Goal: Entertainment & Leisure: Consume media (video, audio)

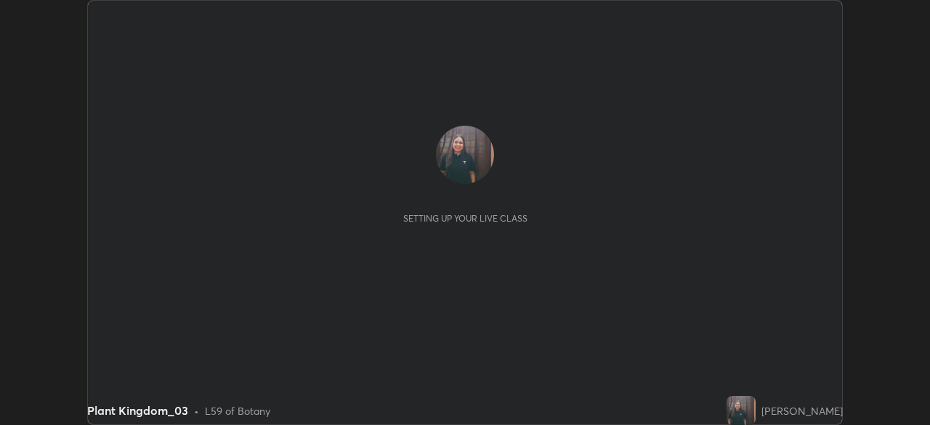
scroll to position [425, 930]
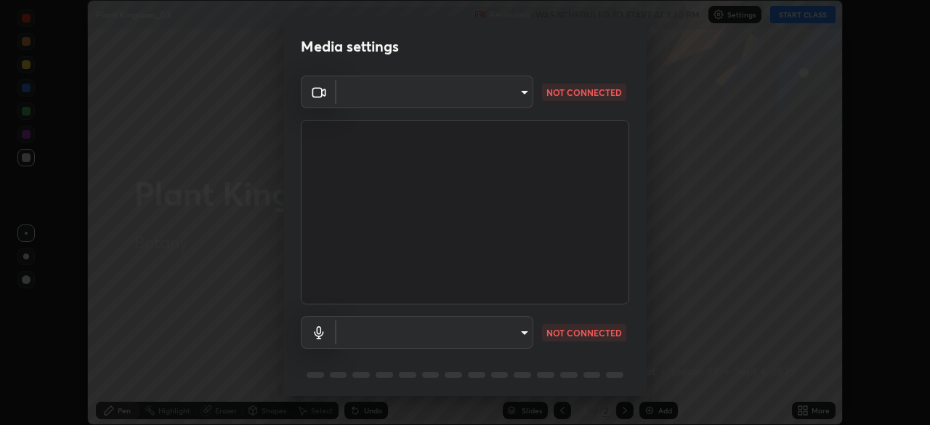
type input "d64d47ec9df49bf16df3be139c80778ada659e70263b5e9972ae33db9fa5459d"
type input "51a22c1431b769a8bb8d408626adf62a2672edeebd2159a8188921bb0d946e59"
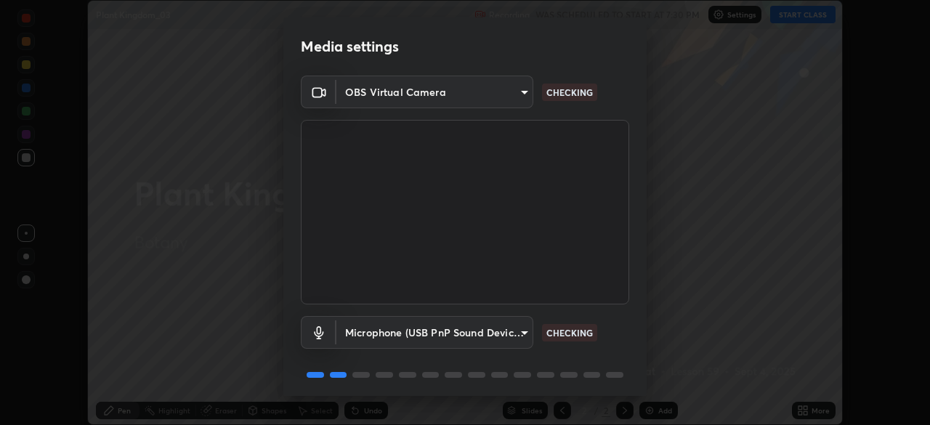
scroll to position [52, 0]
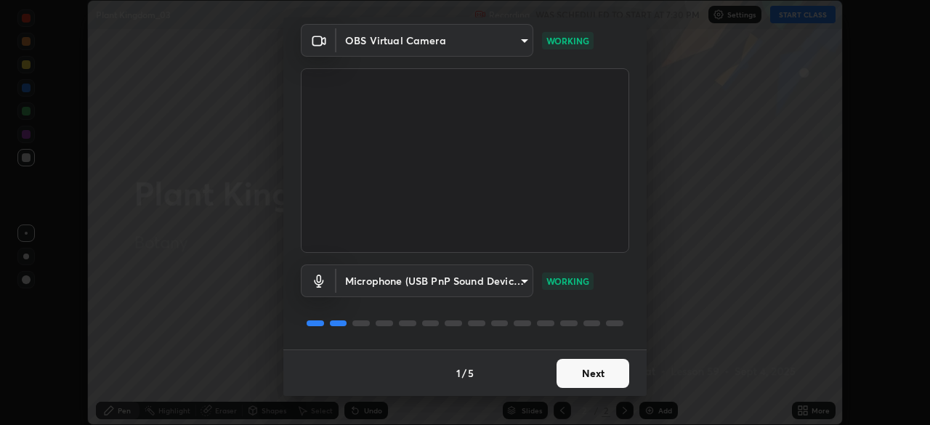
click at [594, 374] on button "Next" at bounding box center [593, 373] width 73 height 29
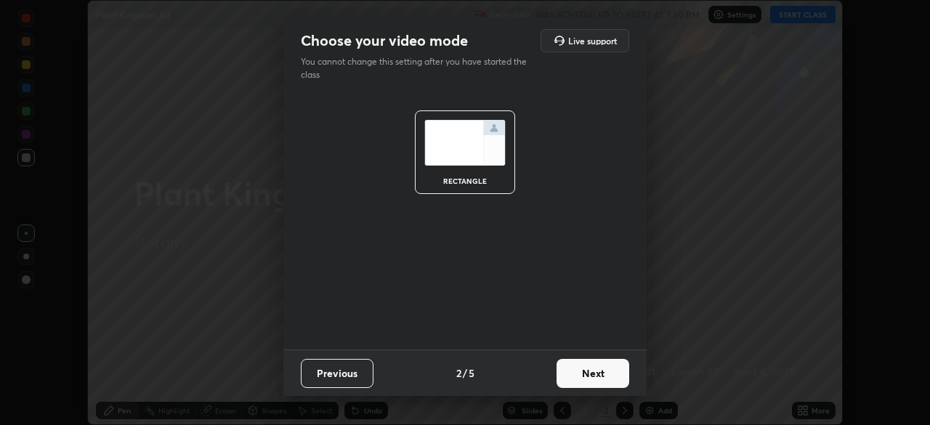
scroll to position [0, 0]
click at [595, 371] on button "Next" at bounding box center [593, 373] width 73 height 29
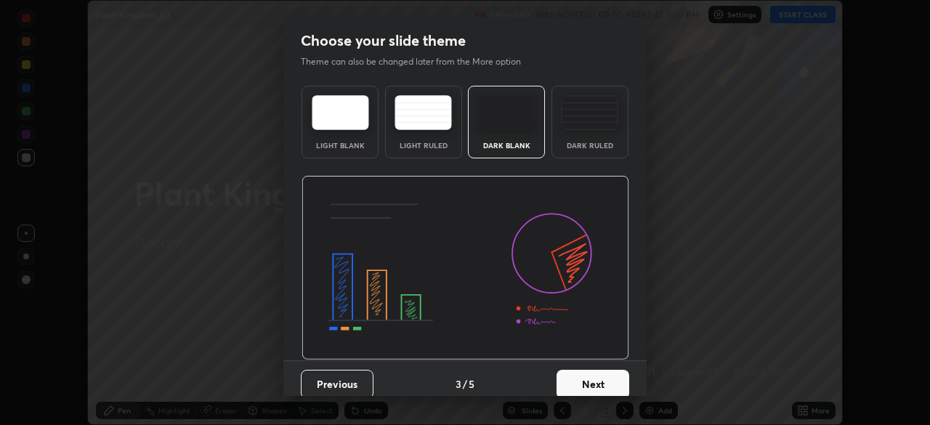
click at [598, 374] on button "Next" at bounding box center [593, 384] width 73 height 29
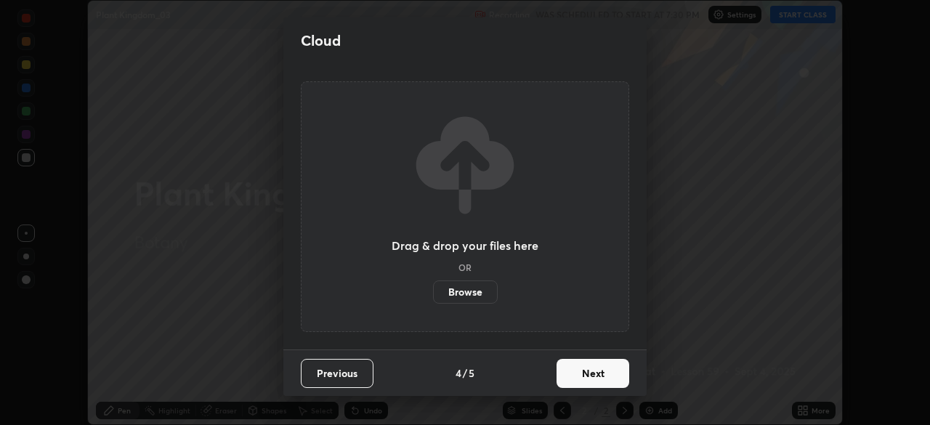
click at [596, 379] on button "Next" at bounding box center [593, 373] width 73 height 29
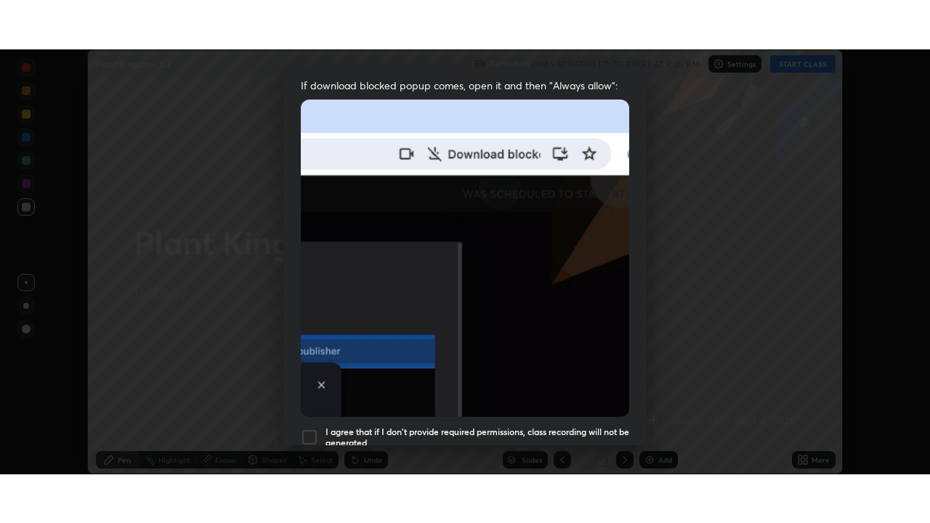
scroll to position [348, 0]
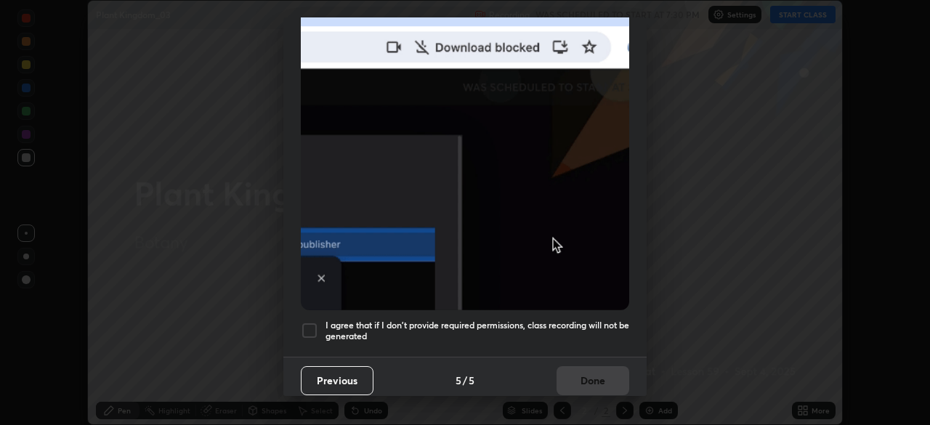
click at [310, 322] on div at bounding box center [309, 330] width 17 height 17
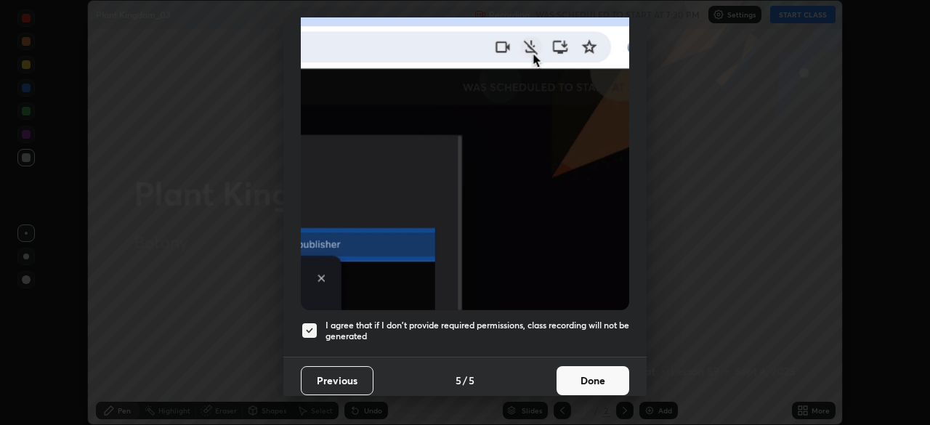
click at [582, 368] on button "Done" at bounding box center [593, 380] width 73 height 29
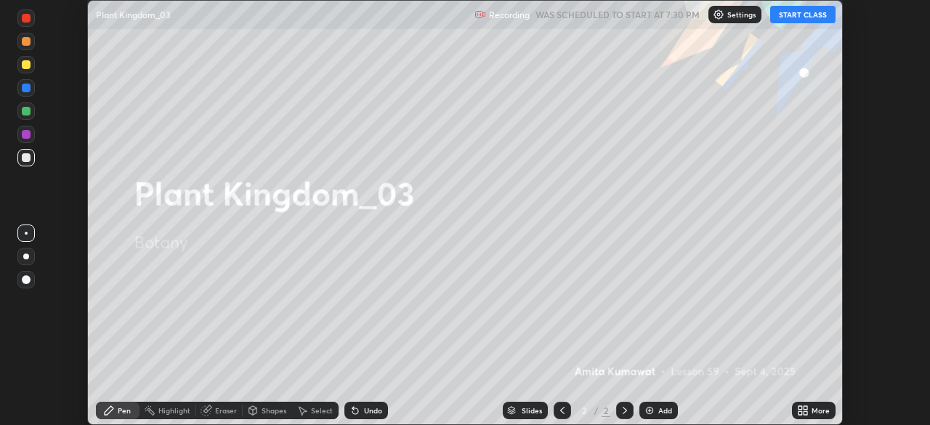
click at [781, 13] on button "START CLASS" at bounding box center [803, 14] width 65 height 17
click at [805, 412] on icon at bounding box center [806, 413] width 4 height 4
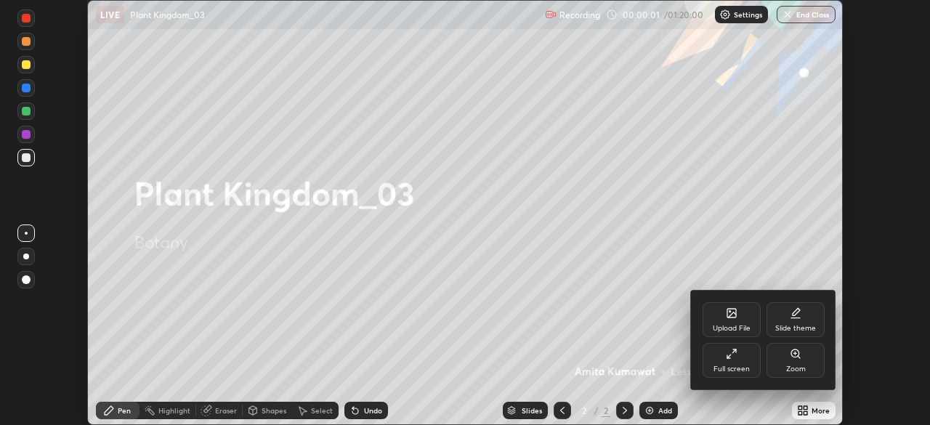
click at [732, 363] on div "Full screen" at bounding box center [732, 360] width 58 height 35
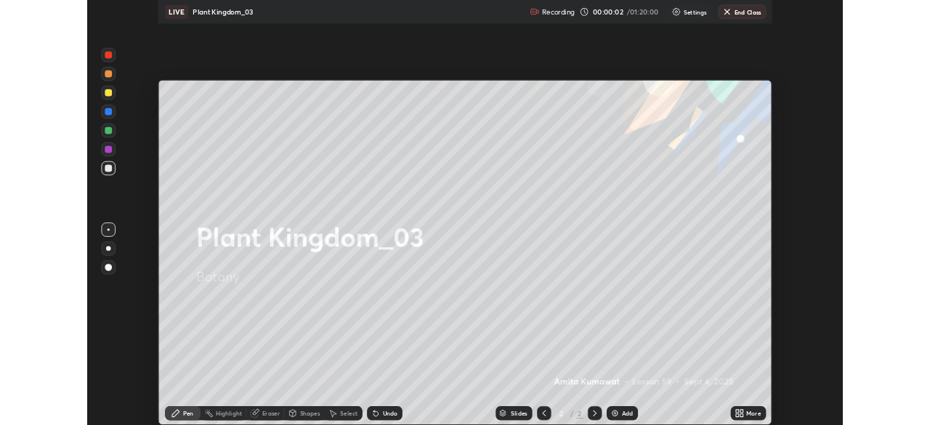
scroll to position [523, 930]
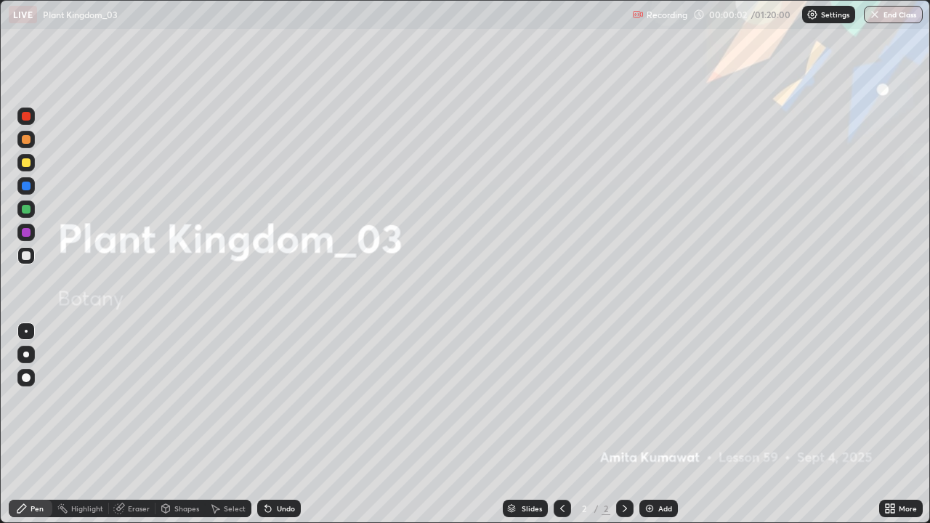
click at [646, 425] on img at bounding box center [650, 509] width 12 height 12
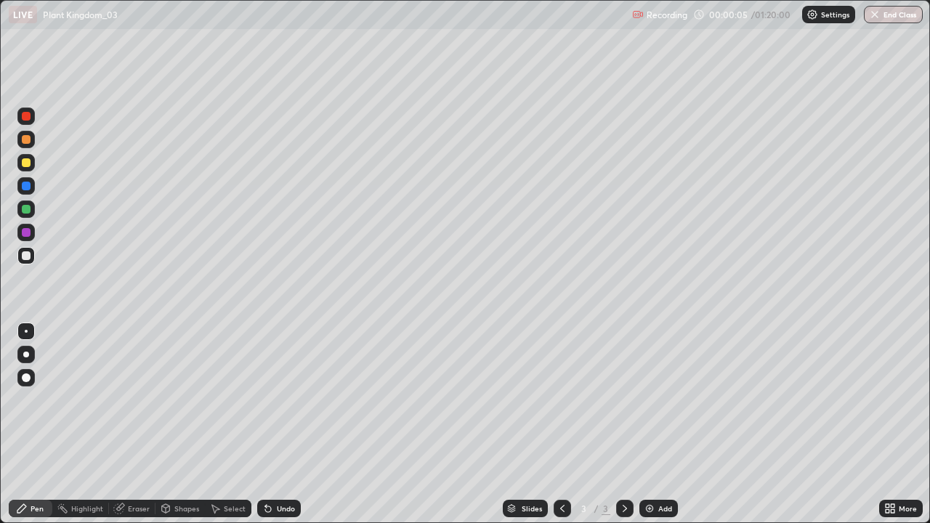
click at [34, 352] on div at bounding box center [25, 354] width 17 height 17
click at [26, 256] on div at bounding box center [26, 256] width 9 height 9
click at [25, 231] on div at bounding box center [26, 232] width 9 height 9
click at [24, 209] on div at bounding box center [26, 209] width 9 height 9
click at [29, 236] on div at bounding box center [25, 232] width 17 height 17
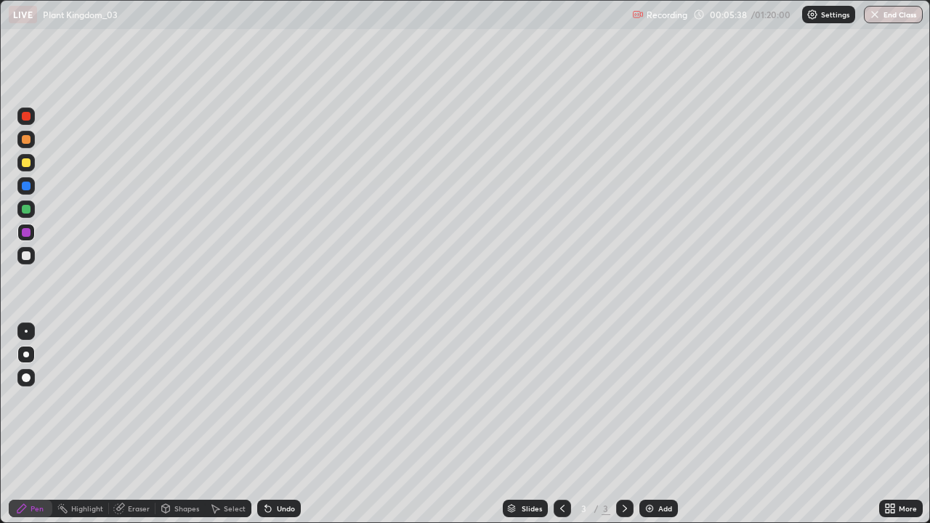
click at [27, 163] on div at bounding box center [26, 162] width 9 height 9
click at [278, 425] on div "Undo" at bounding box center [279, 508] width 44 height 17
click at [368, 425] on div "Slides 3 / 3 Add" at bounding box center [590, 508] width 579 height 29
click at [26, 209] on div at bounding box center [26, 209] width 9 height 9
click at [25, 231] on div at bounding box center [26, 232] width 9 height 9
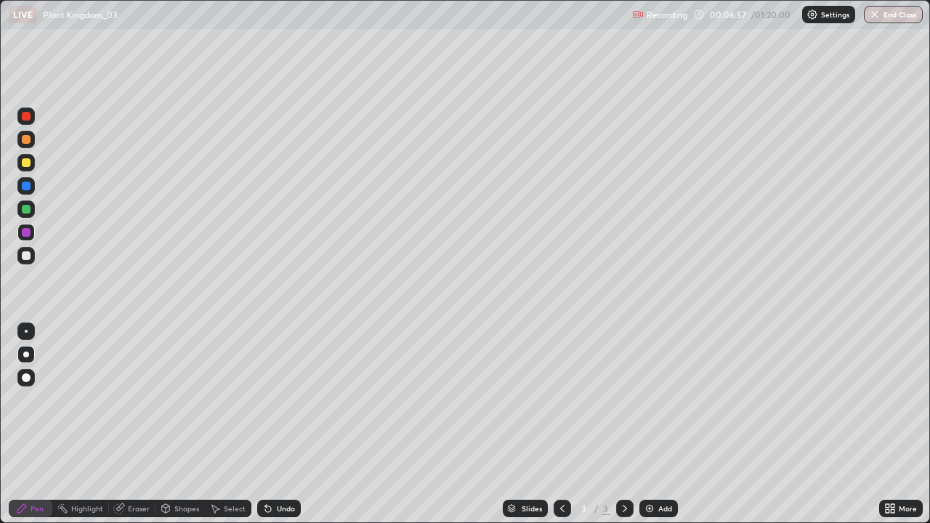
click at [26, 257] on div at bounding box center [26, 256] width 9 height 9
click at [28, 233] on div at bounding box center [26, 232] width 9 height 9
click at [23, 209] on div at bounding box center [26, 209] width 9 height 9
click at [27, 166] on div at bounding box center [26, 162] width 9 height 9
click at [29, 234] on div at bounding box center [26, 232] width 9 height 9
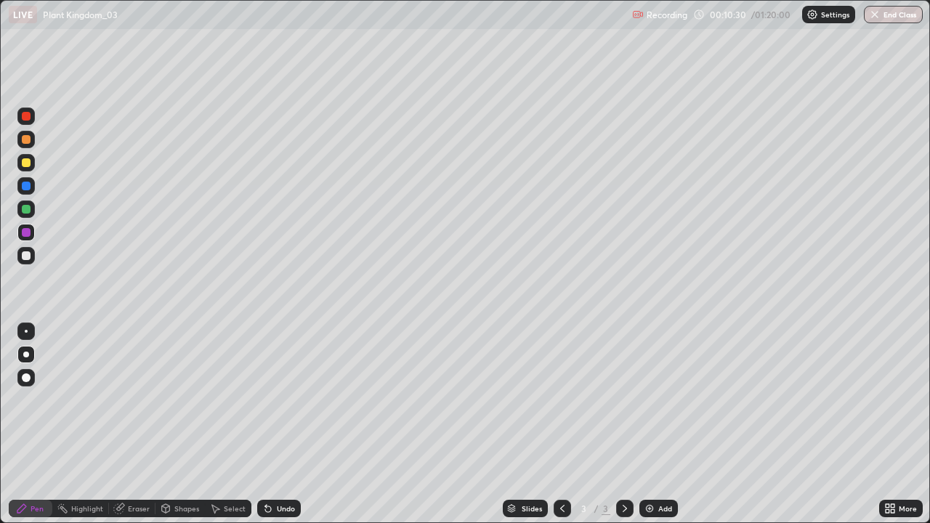
click at [28, 140] on div at bounding box center [26, 139] width 9 height 9
click at [649, 425] on img at bounding box center [650, 509] width 12 height 12
click at [28, 186] on div at bounding box center [26, 186] width 9 height 9
click at [25, 233] on div at bounding box center [26, 232] width 9 height 9
click at [27, 209] on div at bounding box center [26, 209] width 9 height 9
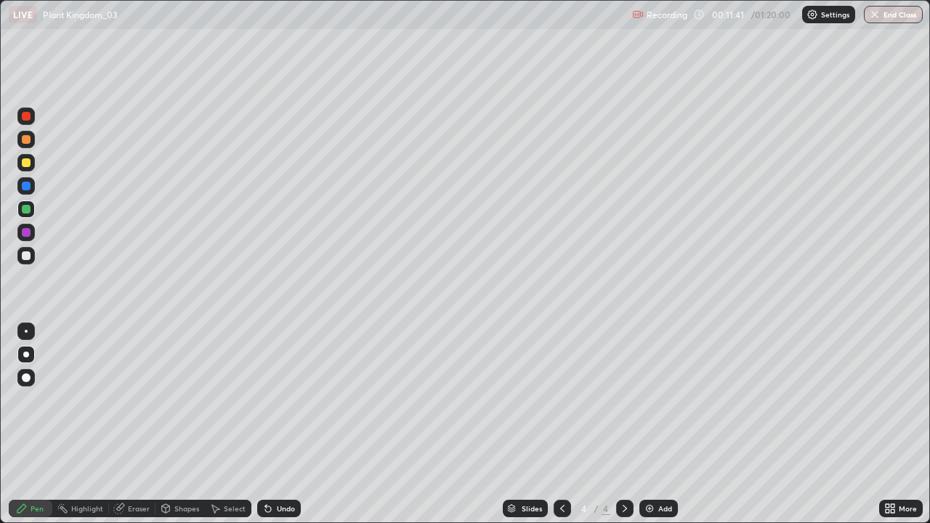
click at [27, 254] on div at bounding box center [26, 256] width 9 height 9
click at [32, 231] on div at bounding box center [25, 232] width 17 height 17
click at [27, 186] on div at bounding box center [26, 186] width 9 height 9
click at [26, 331] on div at bounding box center [26, 331] width 3 height 3
click at [26, 355] on div at bounding box center [26, 355] width 6 height 6
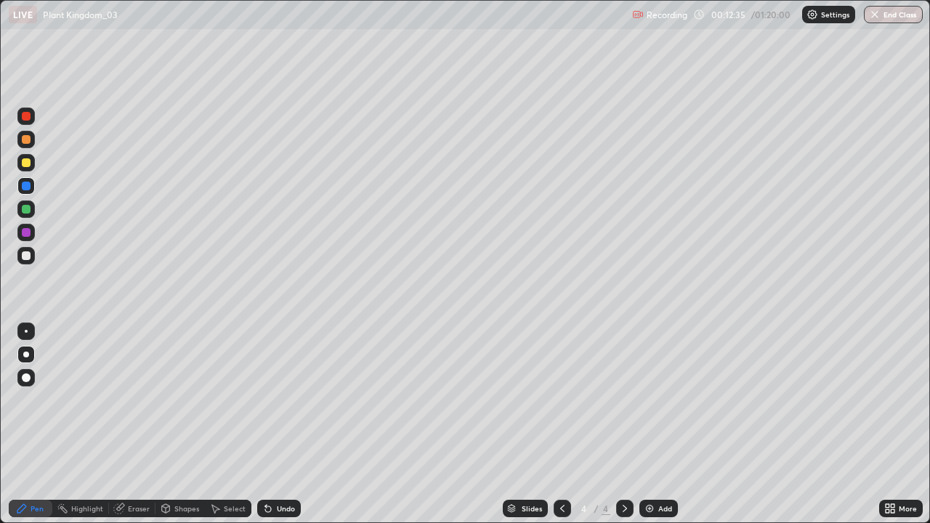
click at [290, 425] on div "Undo" at bounding box center [279, 508] width 44 height 17
click at [31, 209] on div at bounding box center [25, 209] width 17 height 17
click at [28, 138] on div at bounding box center [26, 139] width 9 height 9
click at [26, 331] on div at bounding box center [26, 331] width 3 height 3
click at [25, 256] on div at bounding box center [26, 256] width 9 height 9
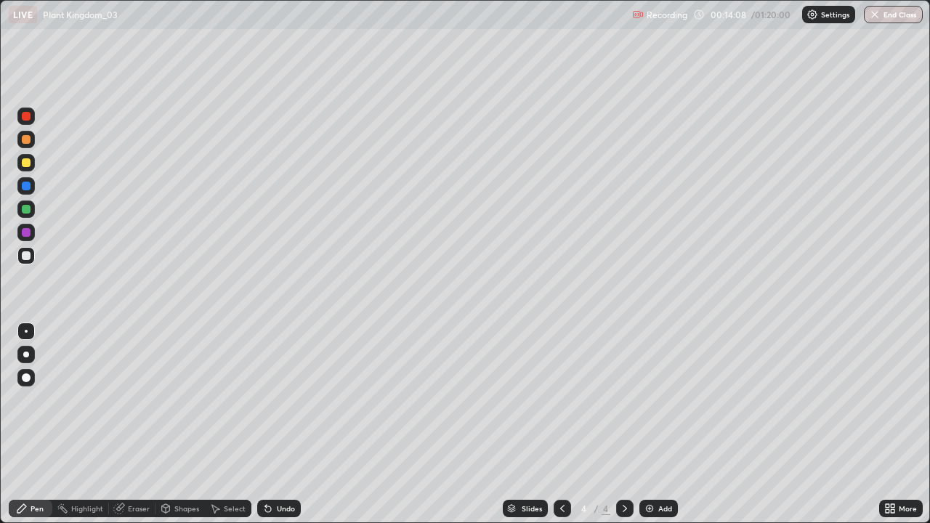
click at [33, 355] on div at bounding box center [25, 354] width 17 height 17
click at [32, 205] on div at bounding box center [25, 209] width 17 height 17
click at [32, 233] on div at bounding box center [25, 232] width 17 height 17
click at [283, 425] on div "Undo" at bounding box center [286, 508] width 18 height 7
click at [625, 425] on icon at bounding box center [625, 509] width 12 height 12
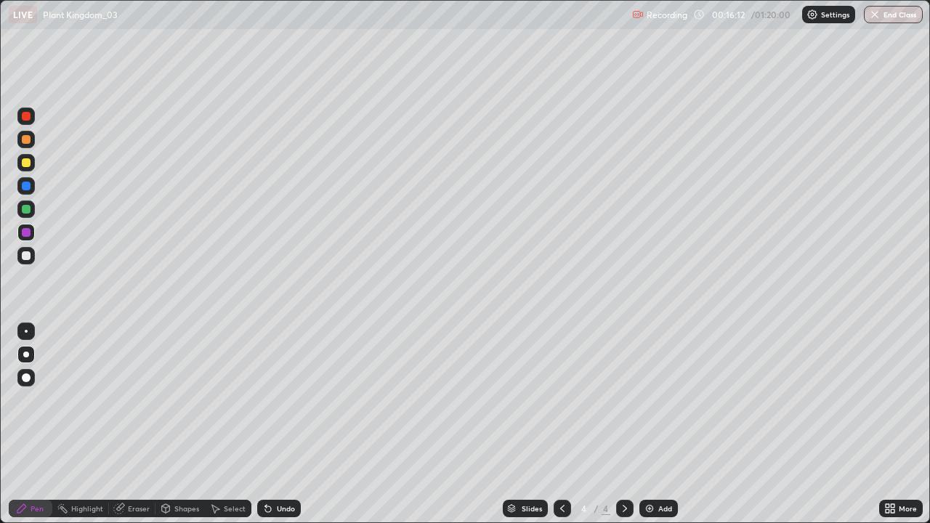
click at [653, 425] on img at bounding box center [650, 509] width 12 height 12
click at [25, 254] on div at bounding box center [26, 256] width 9 height 9
click at [28, 234] on div at bounding box center [26, 232] width 9 height 9
click at [25, 257] on div at bounding box center [26, 256] width 9 height 9
click at [34, 235] on div at bounding box center [25, 232] width 17 height 17
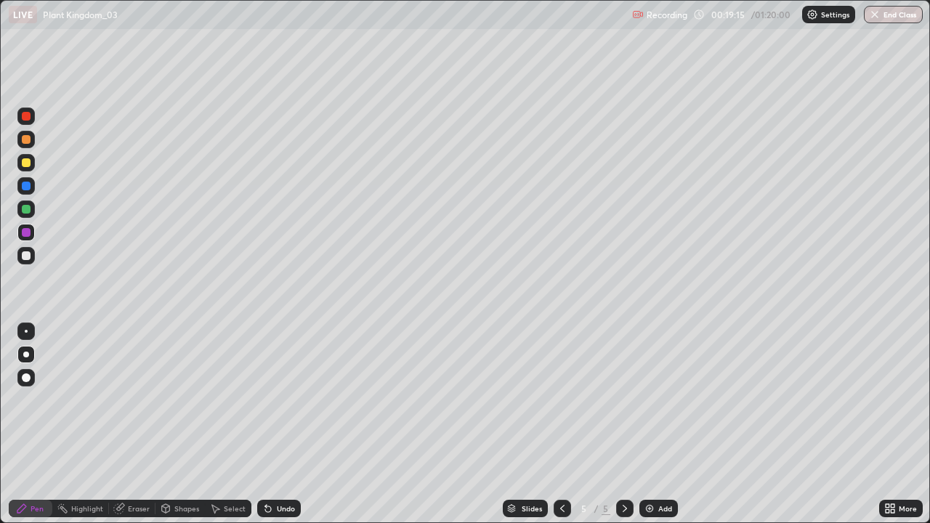
click at [34, 206] on div at bounding box center [25, 209] width 17 height 17
click at [650, 425] on img at bounding box center [650, 509] width 12 height 12
click at [28, 253] on div at bounding box center [26, 256] width 9 height 9
click at [25, 234] on div at bounding box center [26, 232] width 9 height 9
click at [28, 257] on div at bounding box center [26, 256] width 9 height 9
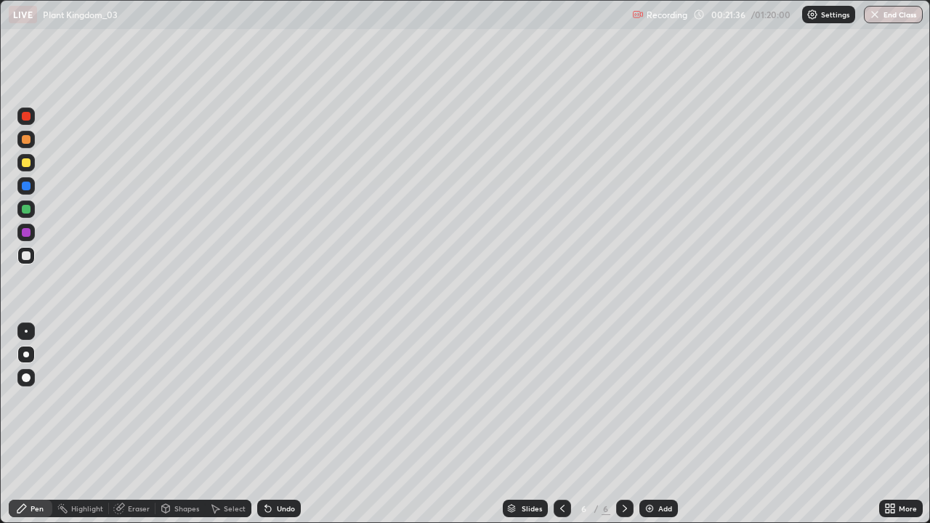
click at [25, 141] on div at bounding box center [26, 139] width 9 height 9
click at [28, 189] on div at bounding box center [26, 186] width 9 height 9
click at [560, 425] on div at bounding box center [562, 508] width 17 height 17
click at [29, 164] on div at bounding box center [26, 162] width 9 height 9
click at [286, 425] on div "Undo" at bounding box center [286, 508] width 18 height 7
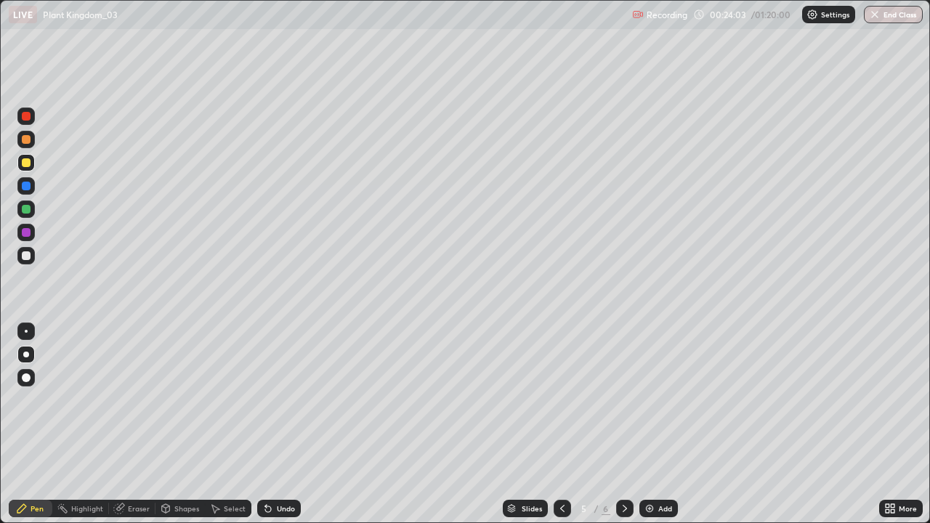
click at [28, 235] on div at bounding box center [26, 232] width 9 height 9
click at [561, 425] on icon at bounding box center [563, 509] width 12 height 12
click at [562, 425] on icon at bounding box center [563, 509] width 12 height 12
click at [622, 425] on div at bounding box center [624, 508] width 17 height 29
click at [624, 425] on icon at bounding box center [625, 509] width 12 height 12
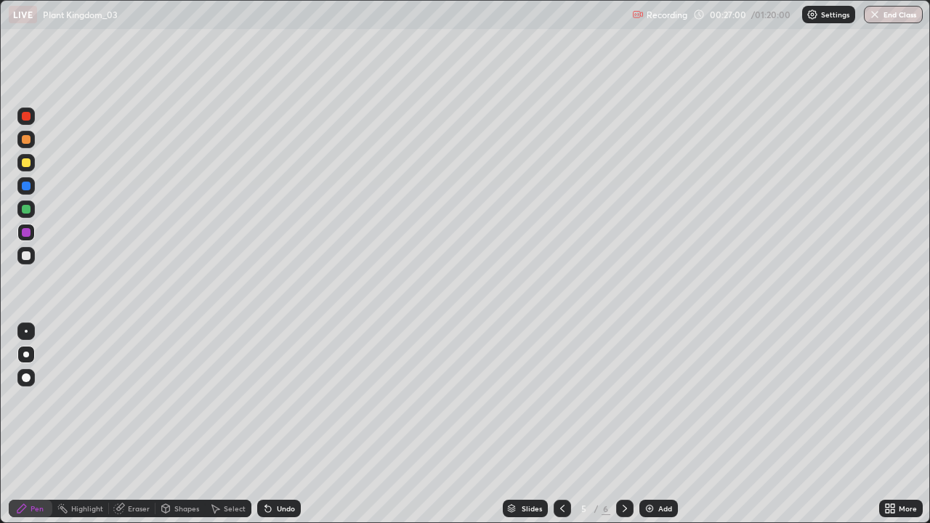
click at [624, 425] on icon at bounding box center [625, 509] width 12 height 12
click at [557, 425] on div at bounding box center [562, 508] width 17 height 17
click at [561, 425] on icon at bounding box center [563, 509] width 12 height 12
click at [624, 425] on icon at bounding box center [625, 509] width 12 height 12
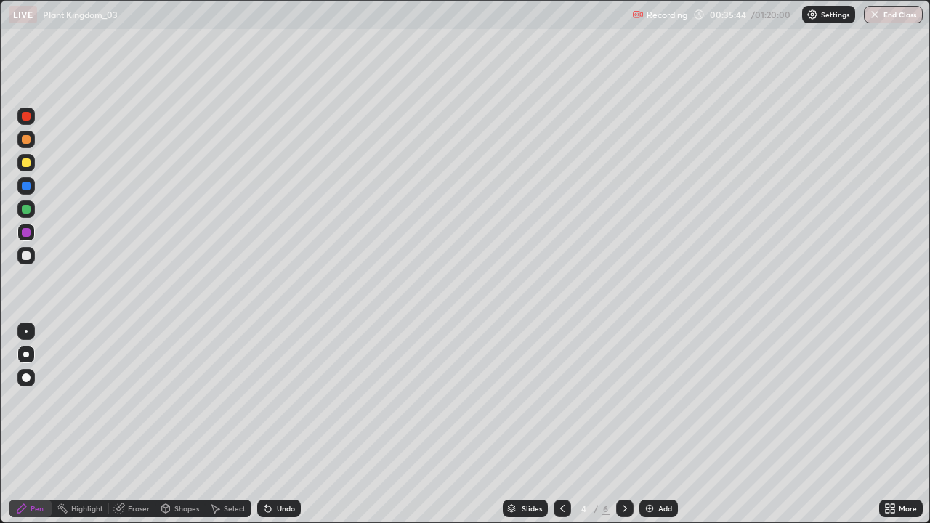
click at [624, 425] on icon at bounding box center [625, 509] width 12 height 12
click at [623, 425] on icon at bounding box center [625, 509] width 12 height 12
click at [647, 425] on img at bounding box center [650, 509] width 12 height 12
click at [26, 157] on div at bounding box center [25, 162] width 17 height 17
click at [32, 140] on div at bounding box center [25, 139] width 17 height 17
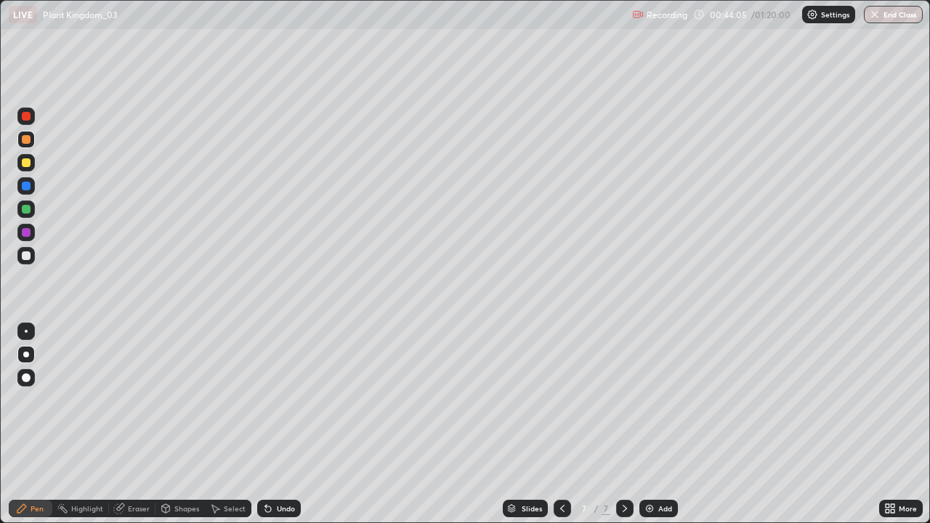
click at [288, 425] on div "Undo" at bounding box center [279, 508] width 44 height 17
click at [25, 209] on div at bounding box center [26, 209] width 9 height 9
click at [27, 140] on div at bounding box center [26, 139] width 9 height 9
click at [28, 190] on div at bounding box center [26, 186] width 9 height 9
click at [274, 425] on div "Undo" at bounding box center [279, 508] width 44 height 17
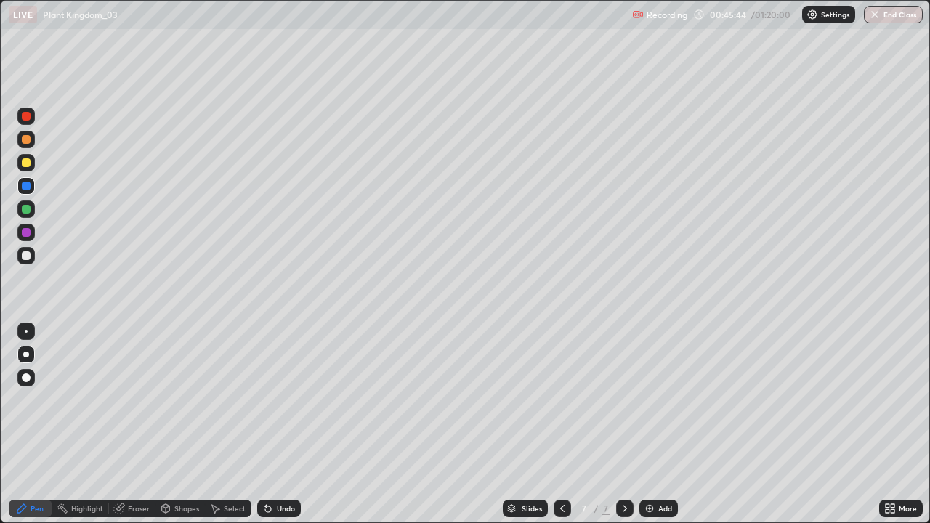
click at [278, 425] on div "Undo" at bounding box center [286, 508] width 18 height 7
click at [276, 425] on div "Undo" at bounding box center [279, 508] width 44 height 17
click at [31, 258] on div at bounding box center [25, 255] width 17 height 17
click at [29, 226] on div at bounding box center [25, 232] width 17 height 17
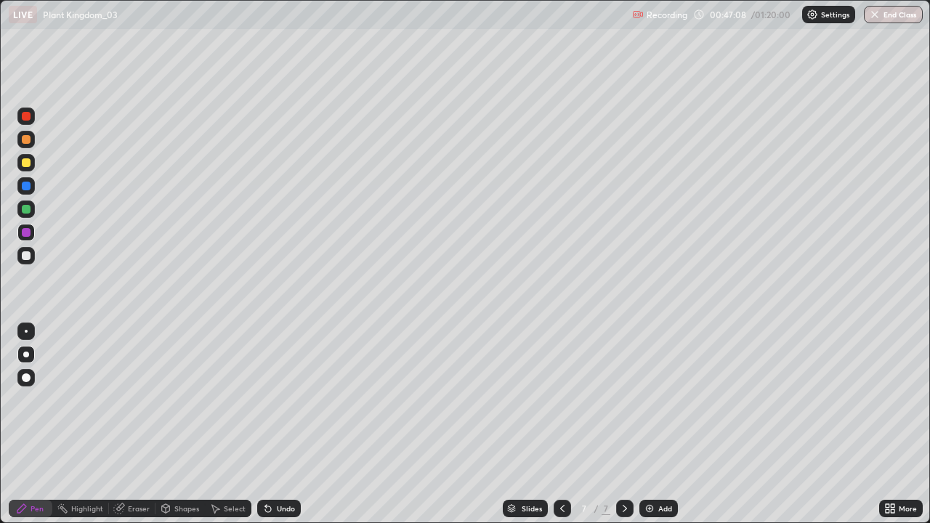
click at [646, 425] on div "Add" at bounding box center [659, 508] width 39 height 17
click at [28, 137] on div at bounding box center [26, 139] width 9 height 9
click at [28, 210] on div at bounding box center [26, 209] width 9 height 9
click at [645, 425] on img at bounding box center [650, 509] width 12 height 12
click at [28, 255] on div at bounding box center [26, 256] width 9 height 9
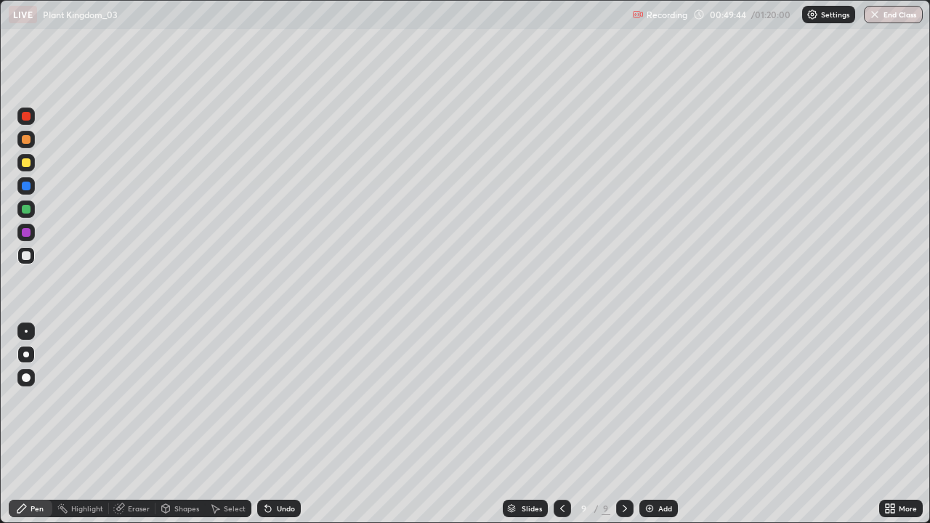
click at [27, 234] on div at bounding box center [26, 232] width 9 height 9
click at [27, 256] on div at bounding box center [26, 256] width 9 height 9
click at [26, 233] on div at bounding box center [26, 232] width 9 height 9
click at [560, 425] on icon at bounding box center [563, 509] width 12 height 12
click at [554, 425] on div at bounding box center [562, 508] width 17 height 17
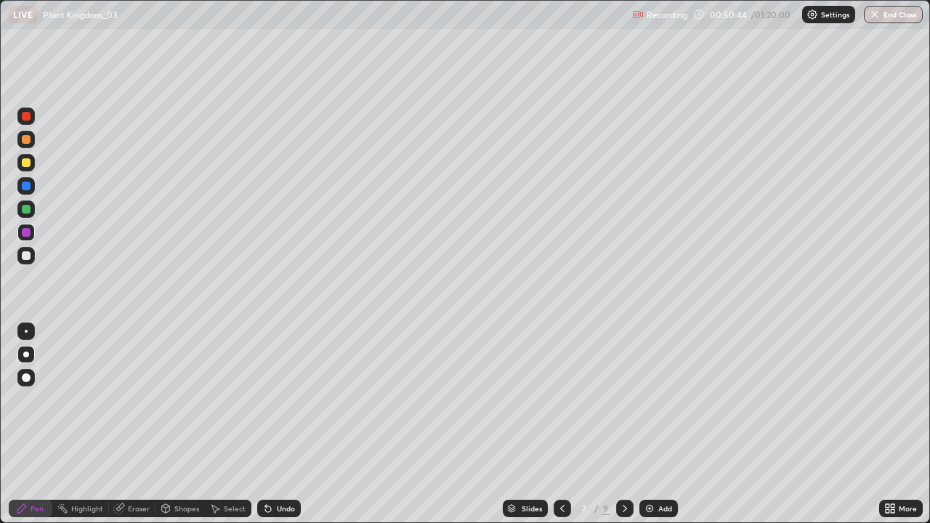
click at [557, 425] on icon at bounding box center [563, 509] width 12 height 12
click at [624, 425] on icon at bounding box center [625, 509] width 12 height 12
click at [622, 425] on icon at bounding box center [625, 509] width 12 height 12
click at [25, 257] on div at bounding box center [26, 256] width 9 height 9
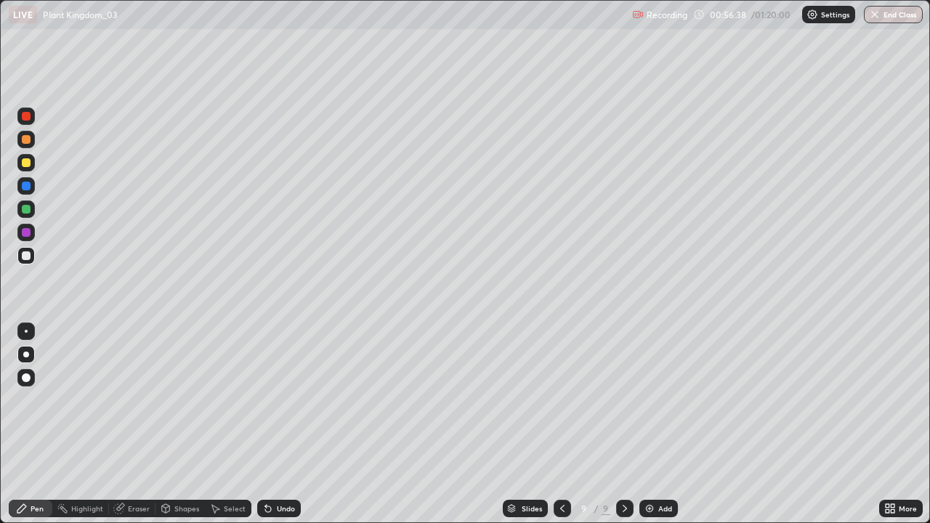
click at [32, 234] on div at bounding box center [25, 232] width 17 height 17
click at [281, 425] on div "Undo" at bounding box center [279, 508] width 44 height 17
click at [277, 425] on div "Undo" at bounding box center [286, 508] width 18 height 7
click at [32, 256] on div at bounding box center [25, 255] width 17 height 17
click at [646, 425] on img at bounding box center [650, 509] width 12 height 12
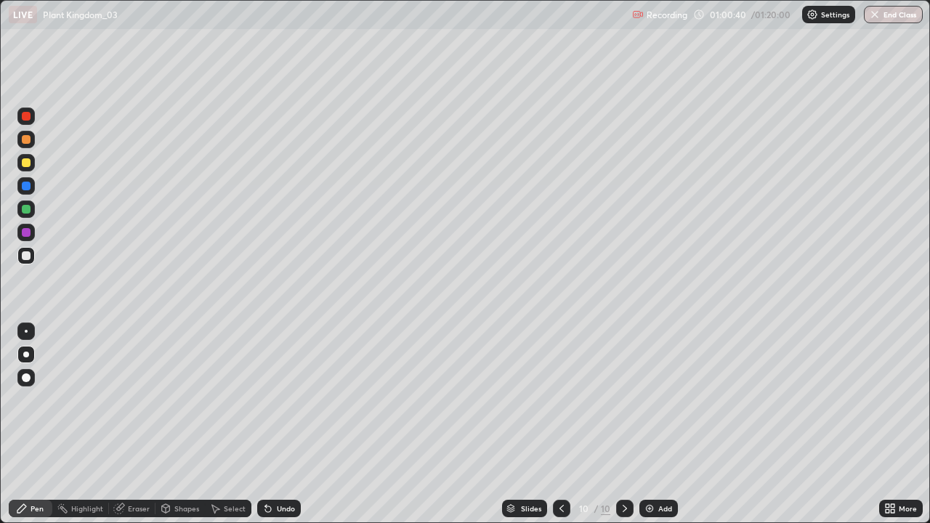
click at [26, 141] on div at bounding box center [26, 139] width 9 height 9
click at [27, 209] on div at bounding box center [26, 209] width 9 height 9
click at [26, 190] on div at bounding box center [26, 186] width 9 height 9
click at [28, 236] on div at bounding box center [26, 232] width 9 height 9
click at [28, 183] on div at bounding box center [26, 186] width 9 height 9
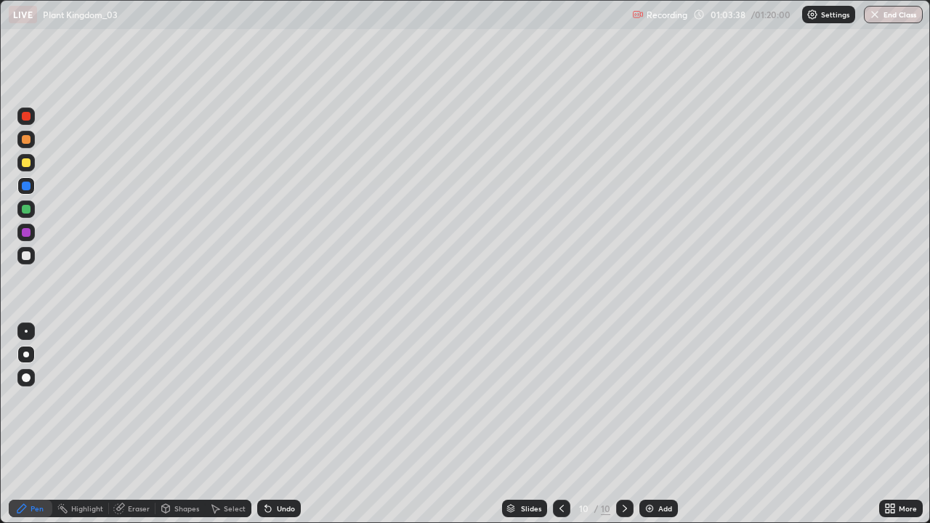
click at [32, 256] on div at bounding box center [25, 255] width 17 height 17
click at [25, 164] on div at bounding box center [26, 162] width 9 height 9
click at [647, 425] on img at bounding box center [650, 509] width 12 height 12
click at [27, 262] on div at bounding box center [25, 255] width 17 height 17
click at [30, 164] on div at bounding box center [26, 162] width 9 height 9
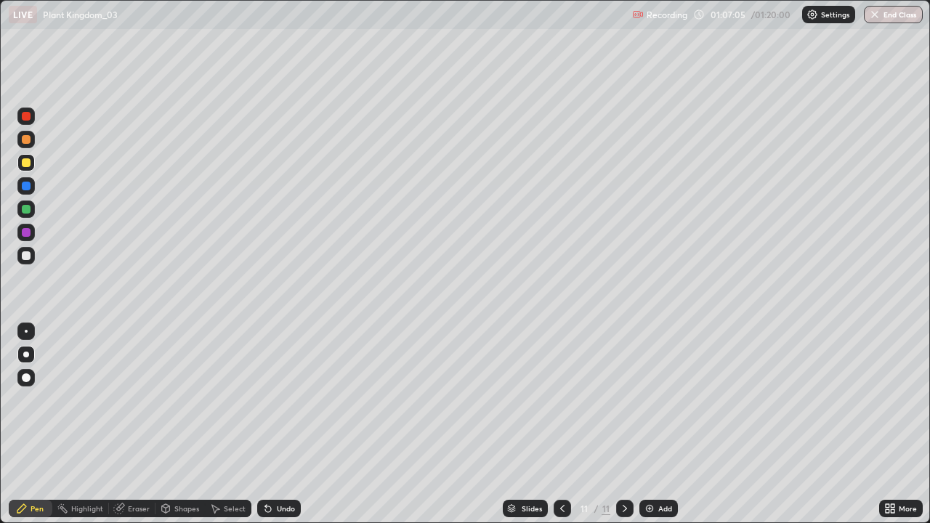
click at [27, 233] on div at bounding box center [26, 232] width 9 height 9
click at [28, 209] on div at bounding box center [26, 209] width 9 height 9
click at [26, 233] on div at bounding box center [26, 232] width 9 height 9
click at [28, 259] on div at bounding box center [26, 256] width 9 height 9
click at [29, 230] on div at bounding box center [26, 232] width 9 height 9
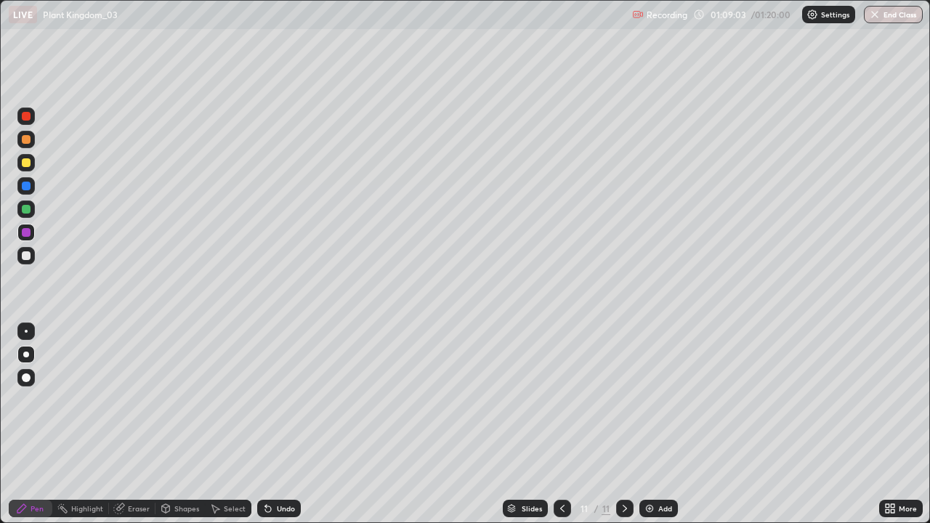
click at [291, 425] on div "Undo" at bounding box center [286, 508] width 18 height 7
click at [299, 425] on div "Undo" at bounding box center [279, 508] width 44 height 17
click at [33, 254] on div at bounding box center [25, 255] width 17 height 17
click at [649, 425] on img at bounding box center [650, 509] width 12 height 12
click at [27, 385] on div at bounding box center [25, 377] width 17 height 17
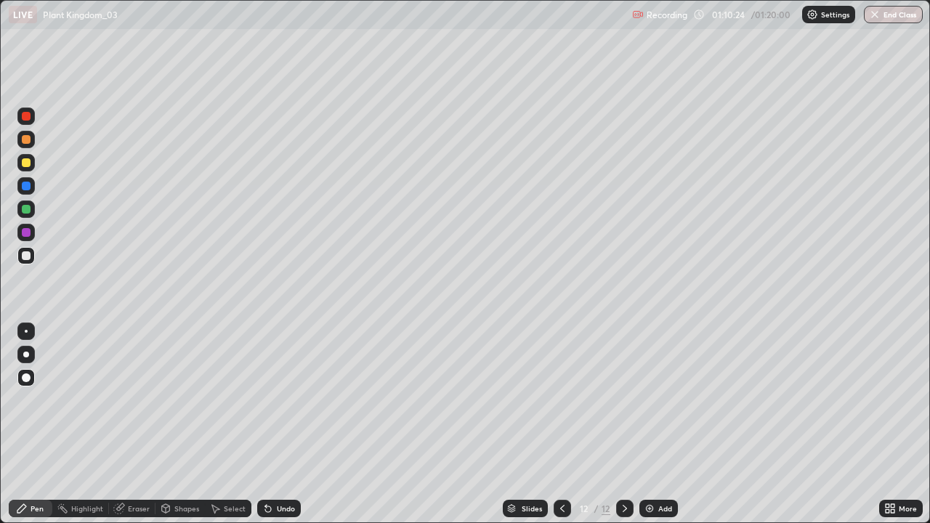
click at [31, 216] on div at bounding box center [25, 209] width 17 height 17
click at [143, 425] on div "Eraser" at bounding box center [132, 508] width 47 height 17
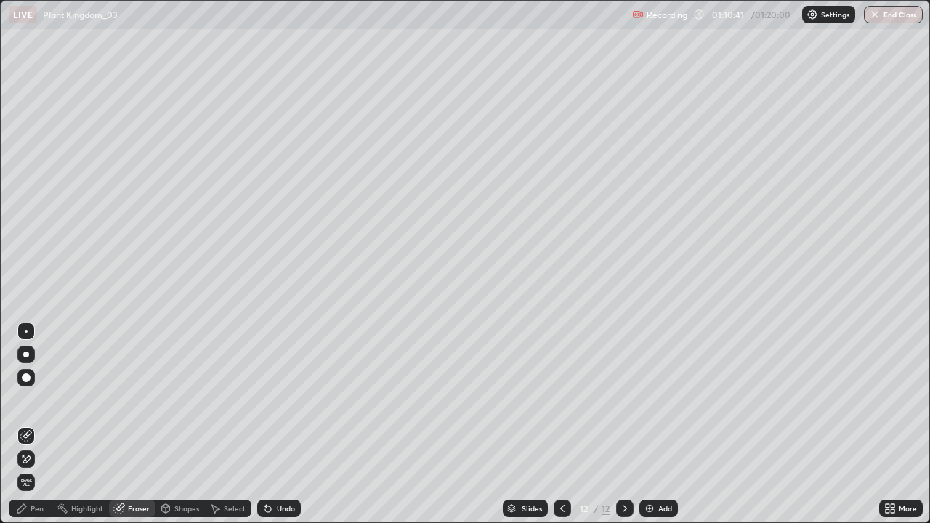
click at [40, 425] on div "Pen" at bounding box center [37, 508] width 13 height 7
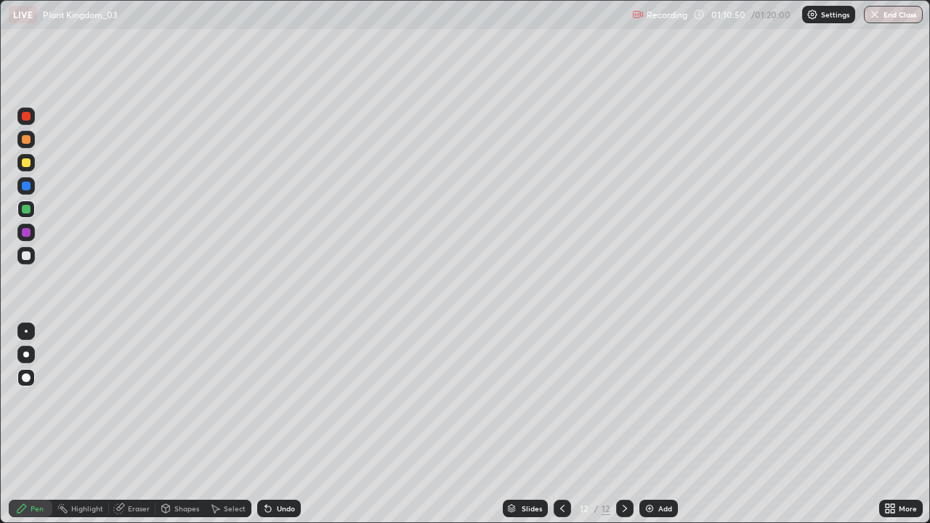
click at [26, 331] on div at bounding box center [26, 331] width 3 height 3
click at [90, 425] on div "Highlight" at bounding box center [87, 508] width 32 height 7
click at [25, 425] on icon at bounding box center [26, 460] width 12 height 12
click at [40, 425] on div "Pen" at bounding box center [31, 508] width 44 height 17
click at [24, 137] on div at bounding box center [26, 139] width 9 height 9
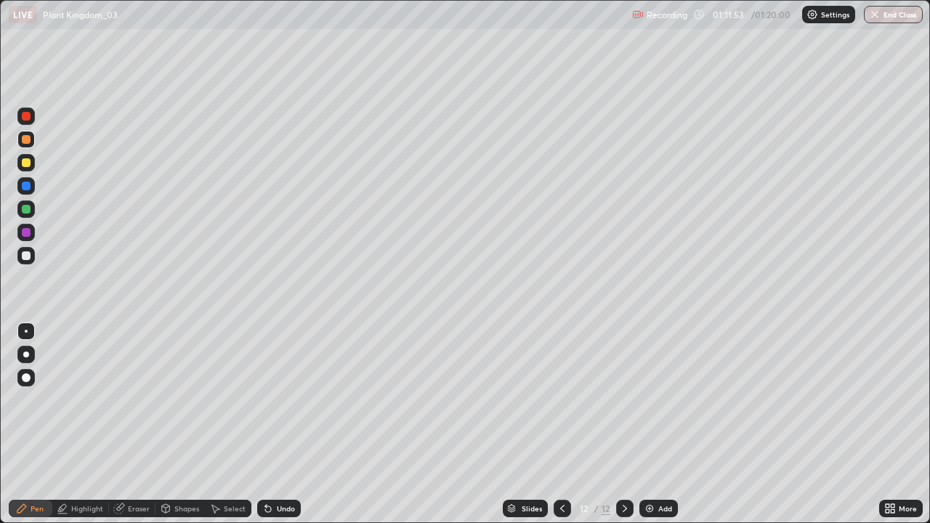
click at [23, 362] on div at bounding box center [25, 354] width 17 height 17
click at [28, 228] on div at bounding box center [26, 232] width 9 height 9
click at [557, 425] on icon at bounding box center [563, 509] width 12 height 12
click at [561, 425] on icon at bounding box center [563, 509] width 12 height 12
click at [624, 425] on icon at bounding box center [625, 509] width 12 height 12
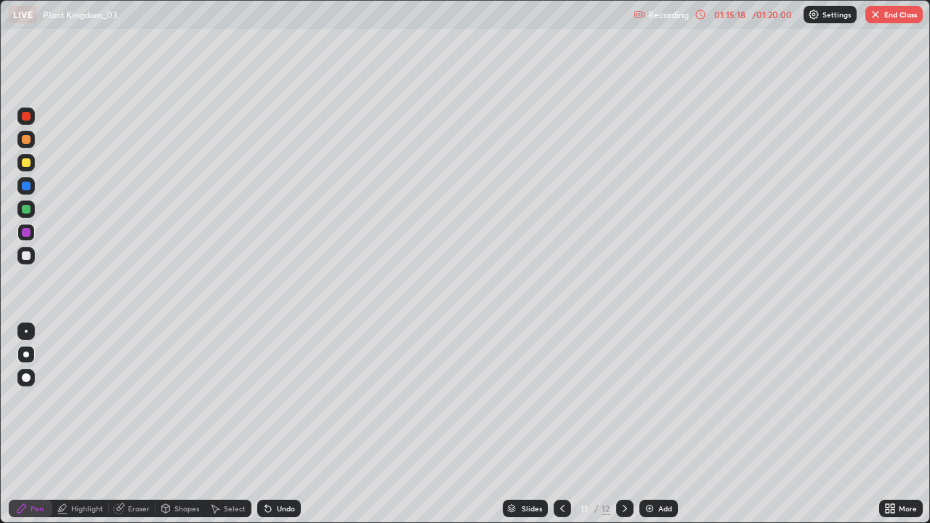
click at [622, 425] on icon at bounding box center [625, 509] width 12 height 12
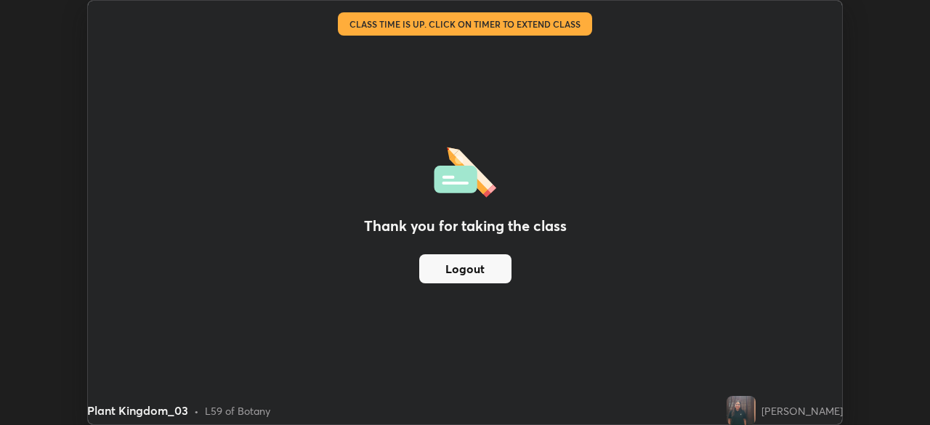
scroll to position [72266, 71761]
click at [459, 270] on button "Logout" at bounding box center [465, 268] width 92 height 29
